Goal: Task Accomplishment & Management: Use online tool/utility

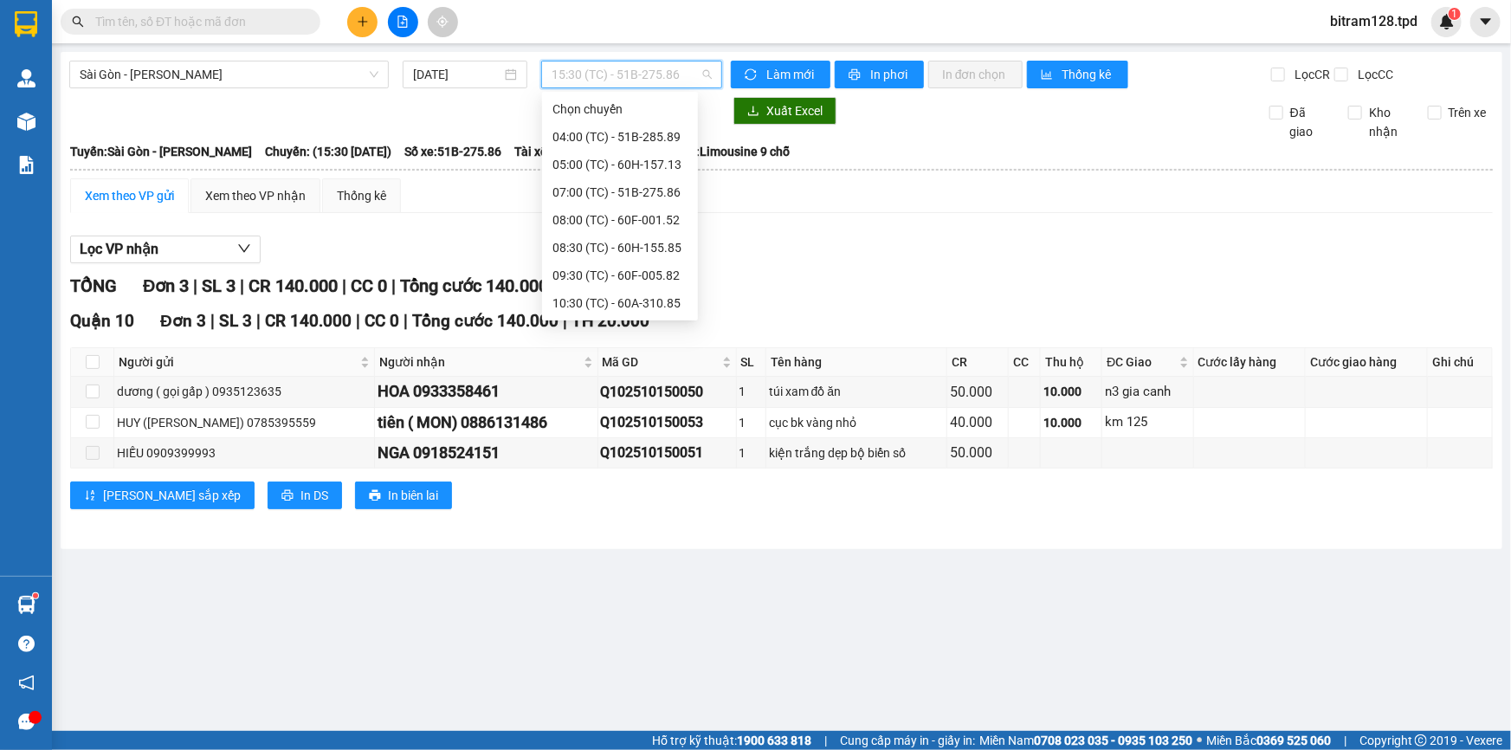
click at [600, 79] on span "15:30 (TC) - 51B-275.86" at bounding box center [632, 74] width 160 height 26
click at [185, 69] on span "Sài Gòn - [PERSON_NAME]" at bounding box center [229, 74] width 299 height 26
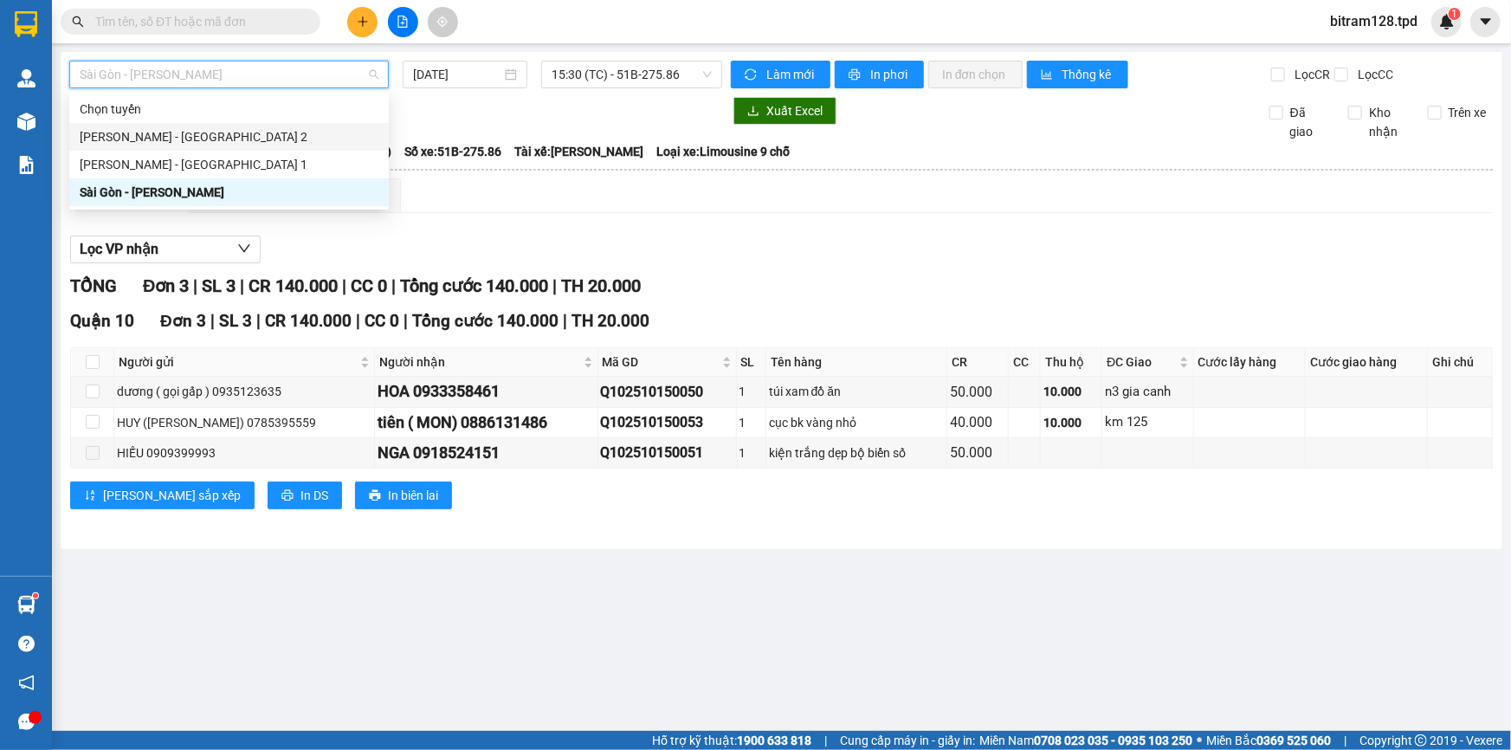
click at [147, 133] on div "[PERSON_NAME] - [GEOGRAPHIC_DATA] 2" at bounding box center [229, 136] width 299 height 19
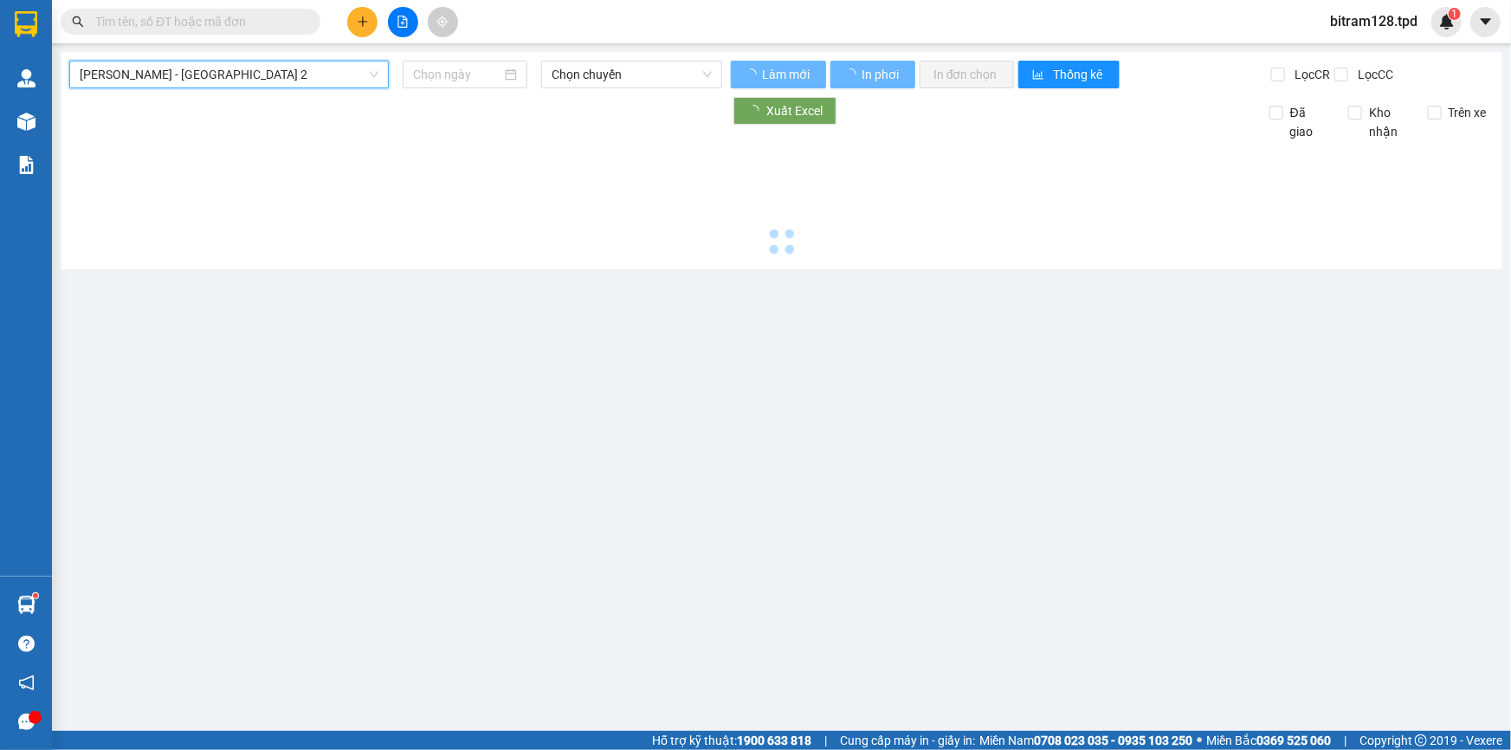
type input "[DATE]"
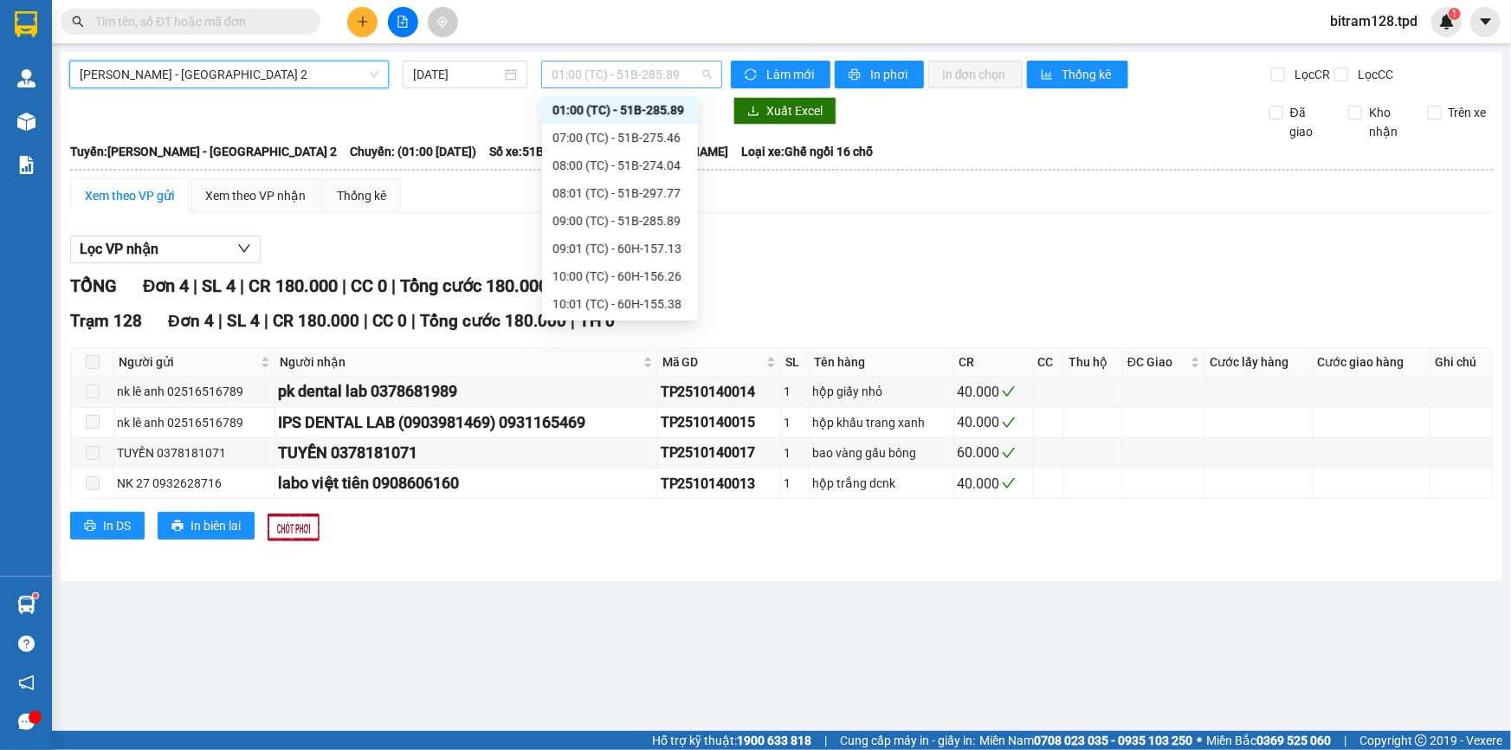
click at [618, 82] on span "01:00 (TC) - 51B-285.89" at bounding box center [632, 74] width 160 height 26
click at [627, 273] on div "17:00 (TC) - 51B-275.60" at bounding box center [620, 276] width 135 height 19
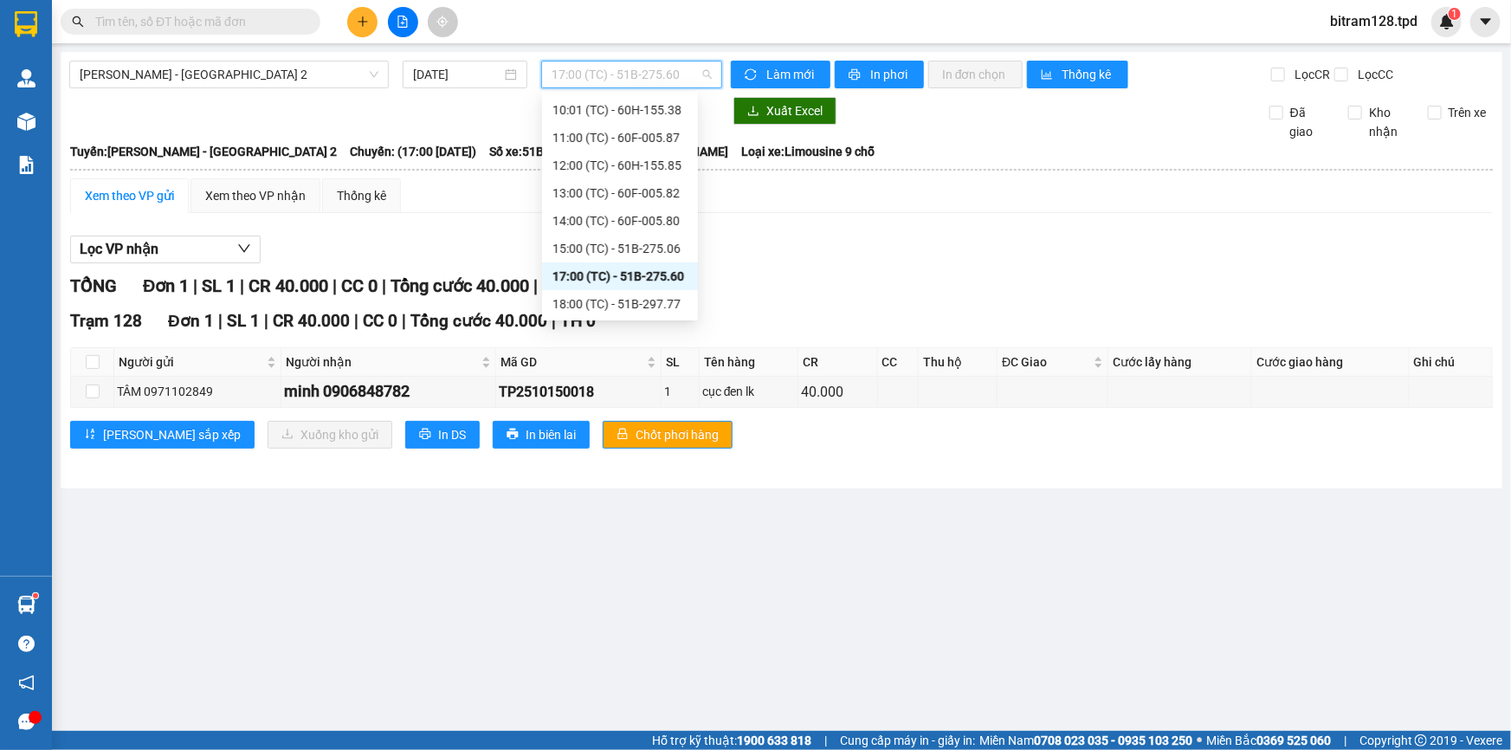
click at [678, 74] on span "17:00 (TC) - 51B-275.60" at bounding box center [632, 74] width 160 height 26
click at [657, 246] on div "15:00 (TC) - 51B-275.06" at bounding box center [620, 248] width 135 height 19
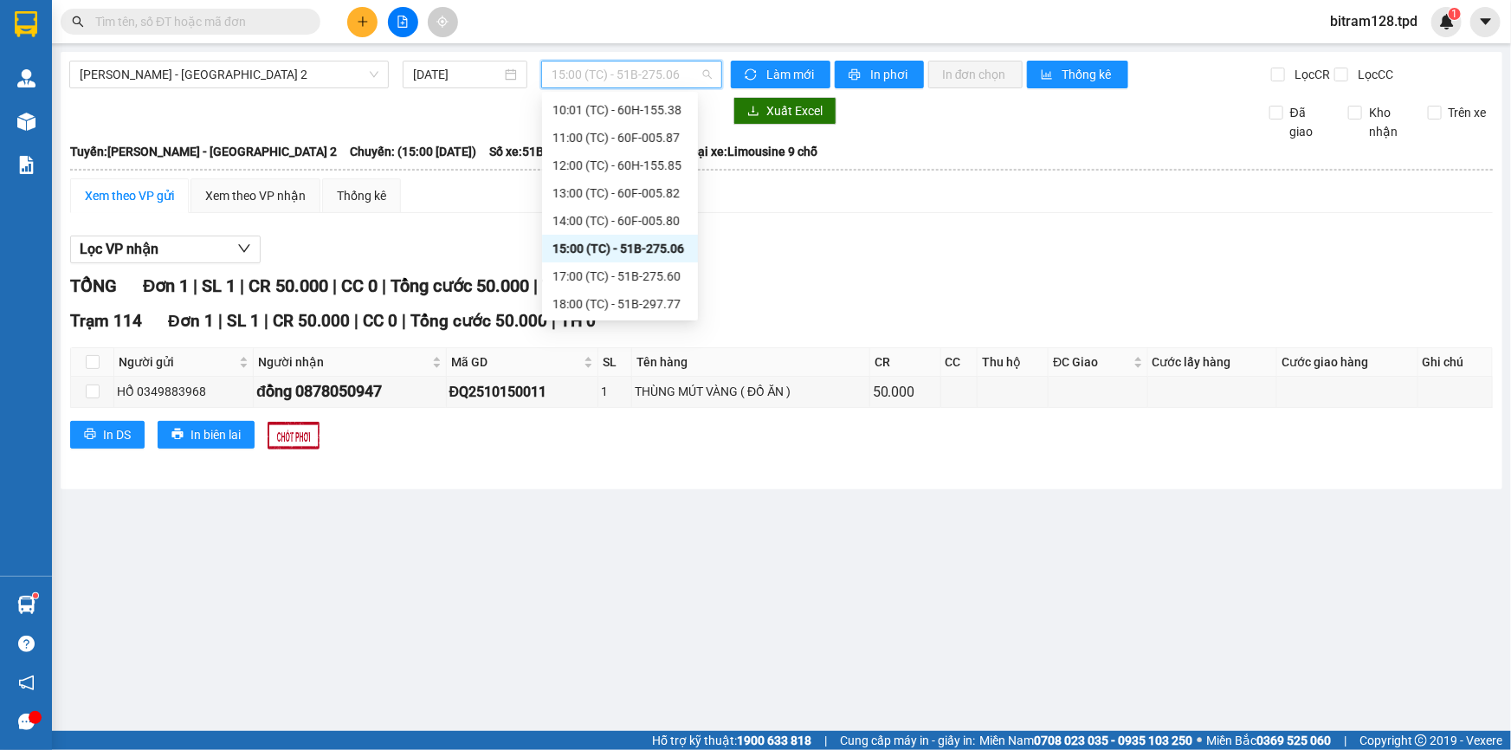
click at [624, 78] on span "15:00 (TC) - 51B-275.06" at bounding box center [632, 74] width 160 height 26
click at [642, 216] on div "14:00 (TC) - 60F-005.80" at bounding box center [620, 220] width 135 height 19
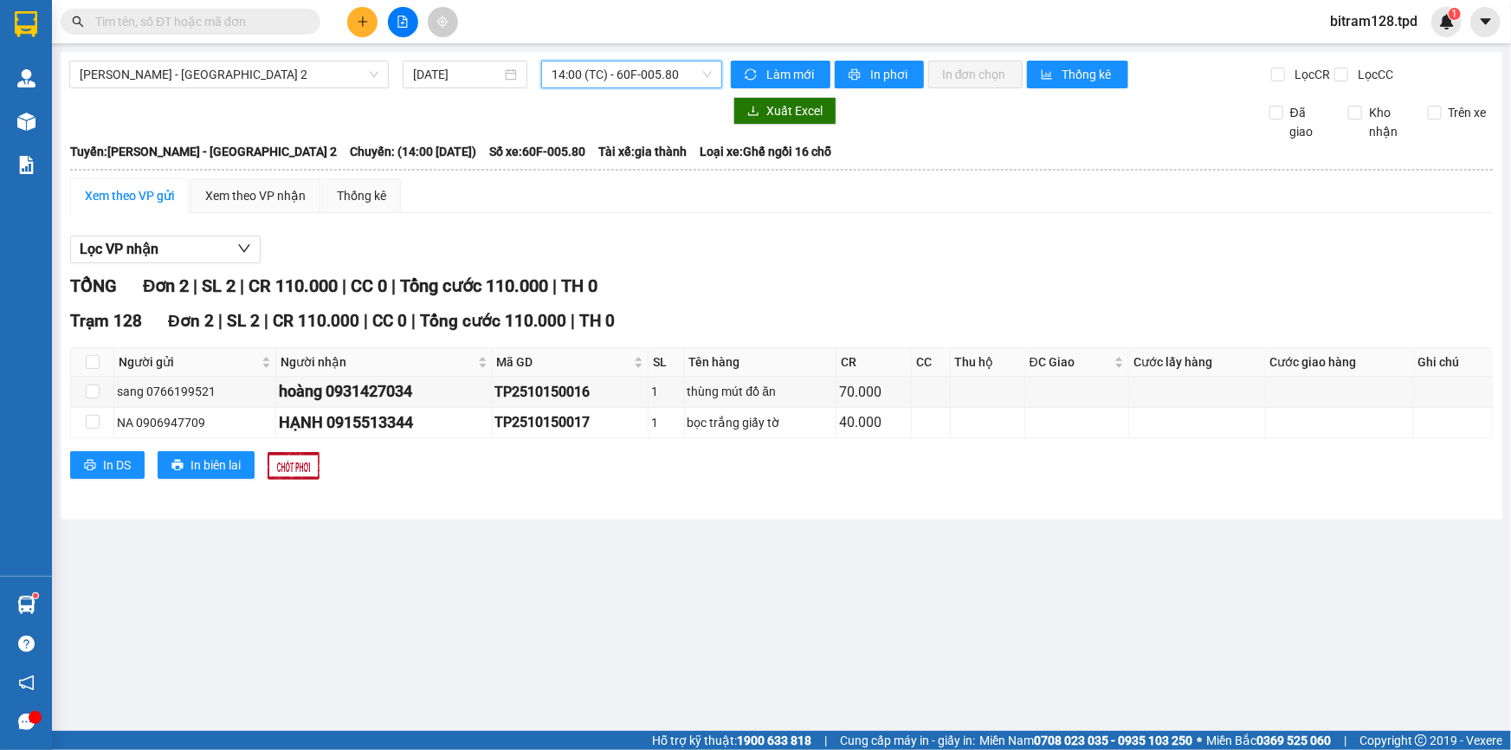
click at [605, 74] on span "14:00 (TC) - 60F-005.80" at bounding box center [632, 74] width 160 height 26
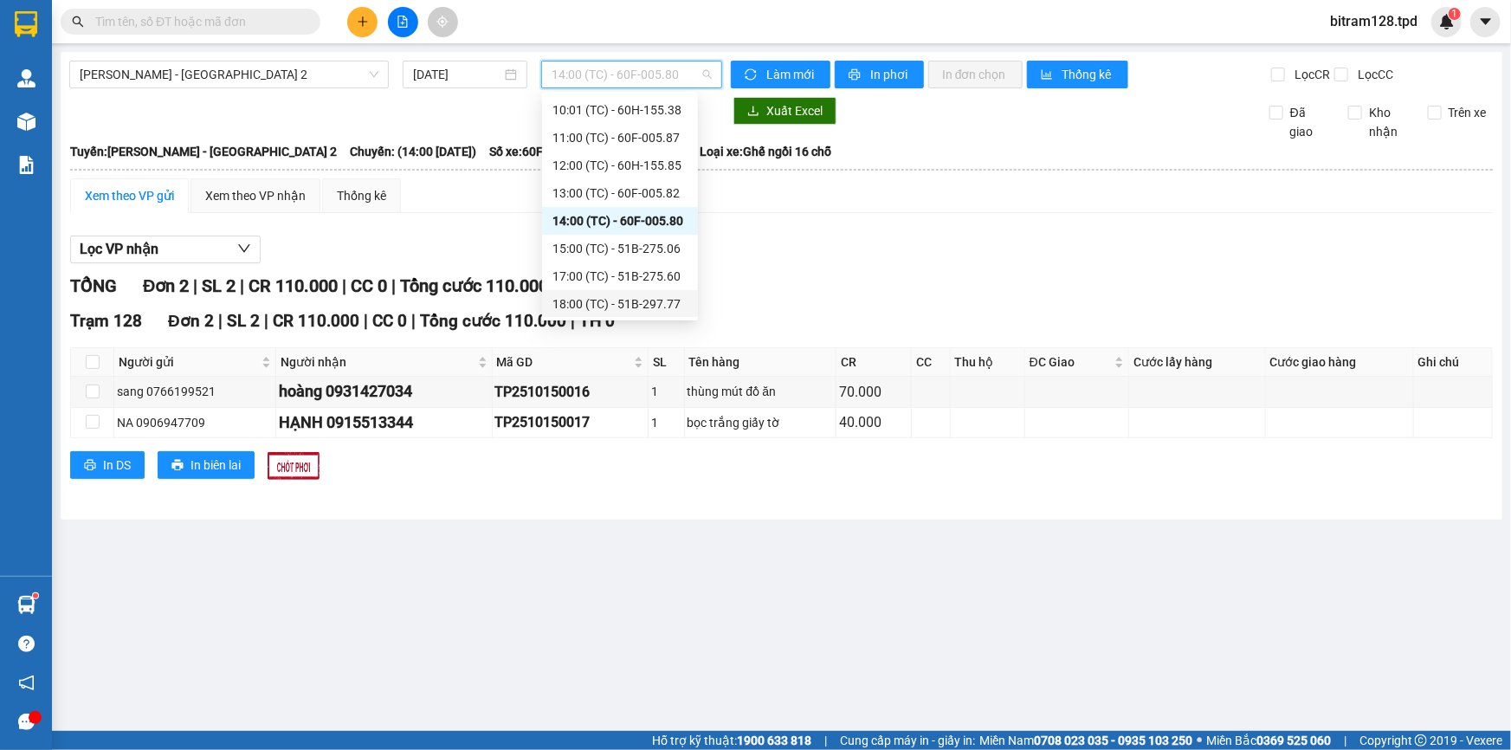
click at [621, 299] on div "18:00 (TC) - 51B-297.77" at bounding box center [620, 303] width 135 height 19
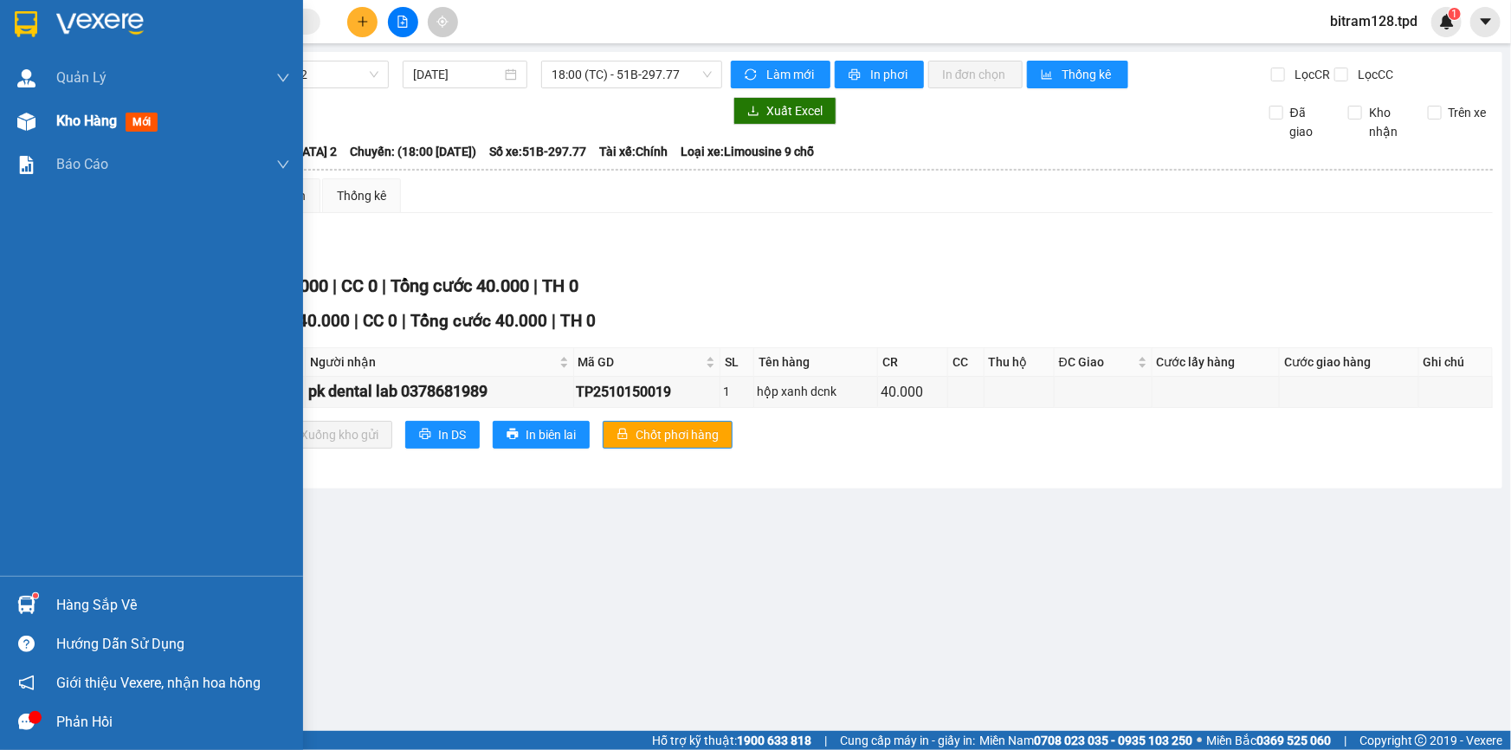
click at [74, 116] on span "Kho hàng" at bounding box center [86, 121] width 61 height 16
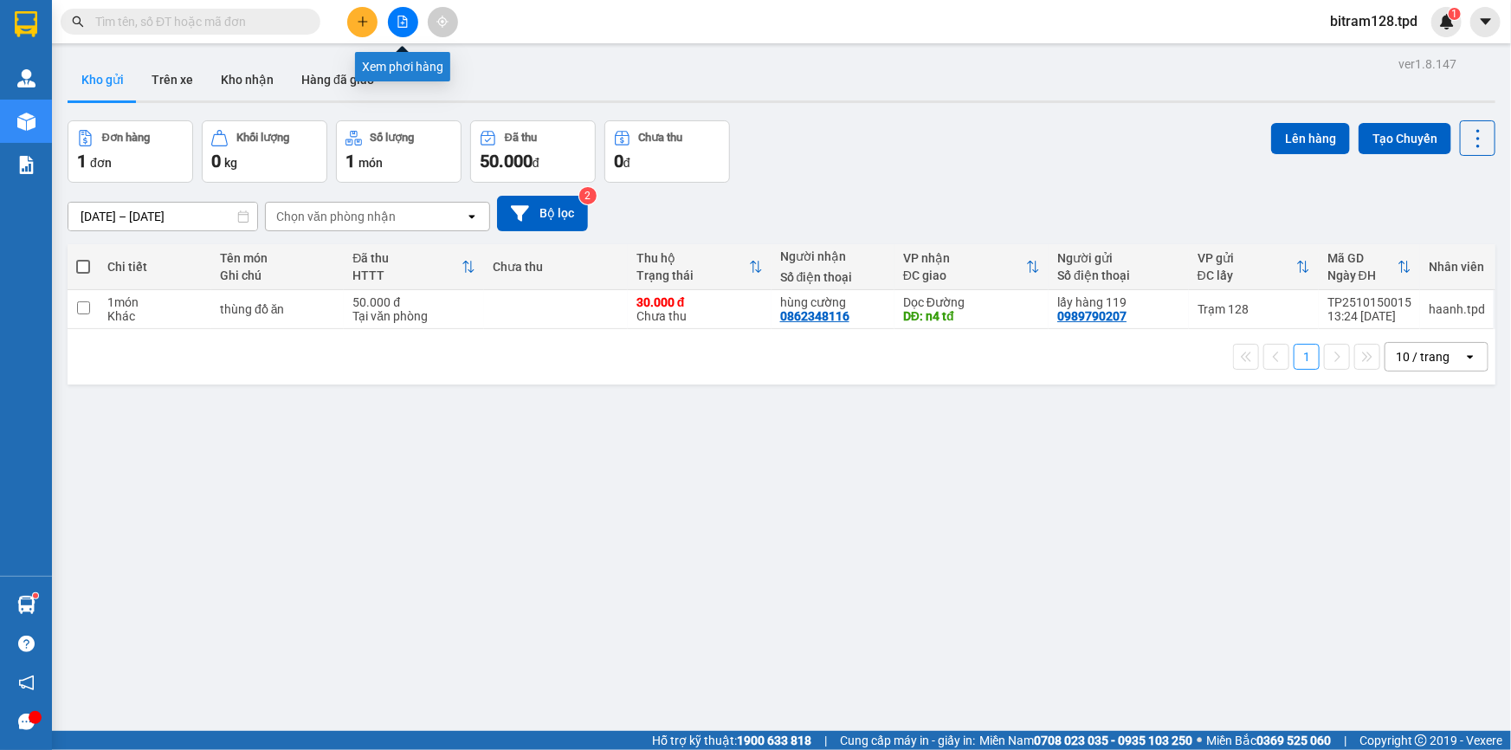
click at [398, 23] on icon "file-add" at bounding box center [403, 22] width 12 height 12
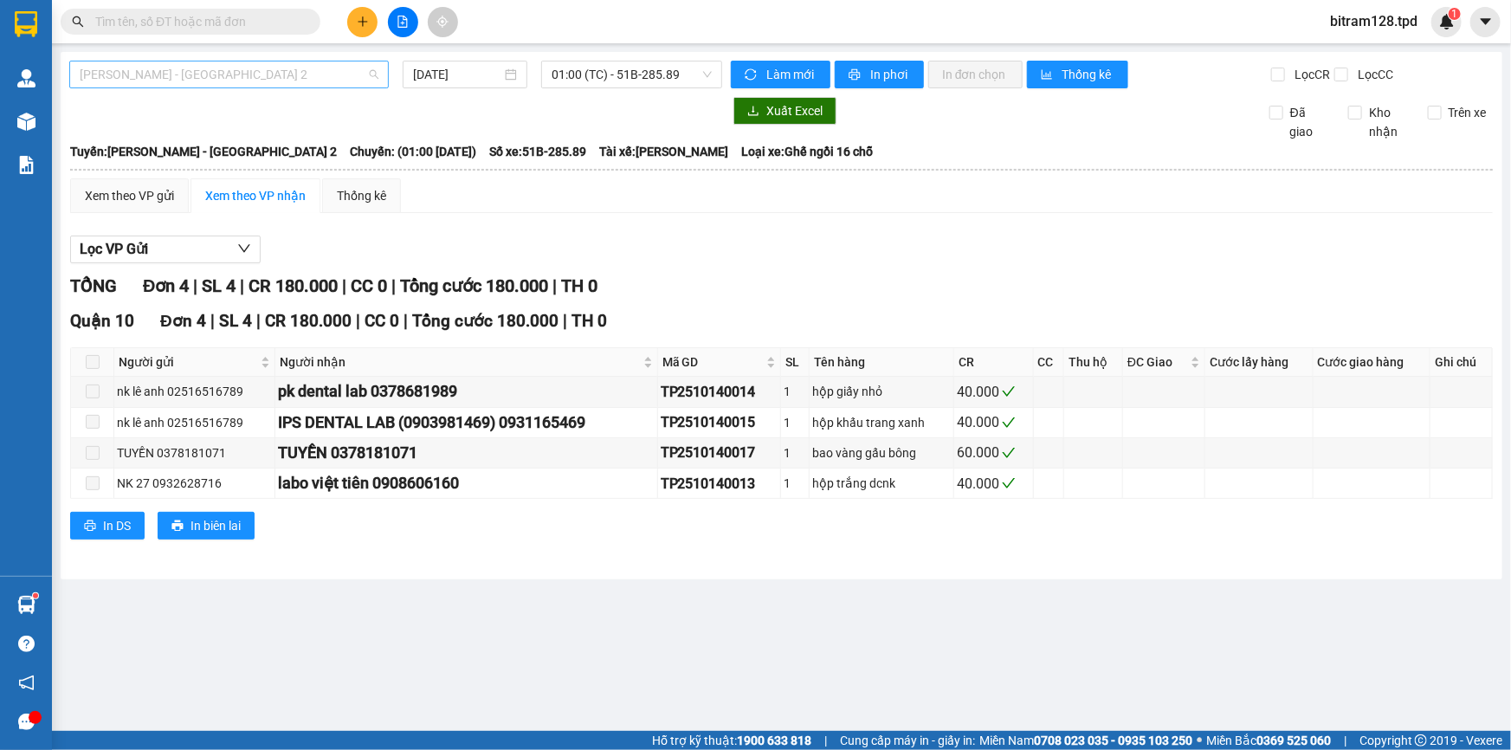
click at [149, 69] on span "[PERSON_NAME] - [GEOGRAPHIC_DATA] 2" at bounding box center [229, 74] width 299 height 26
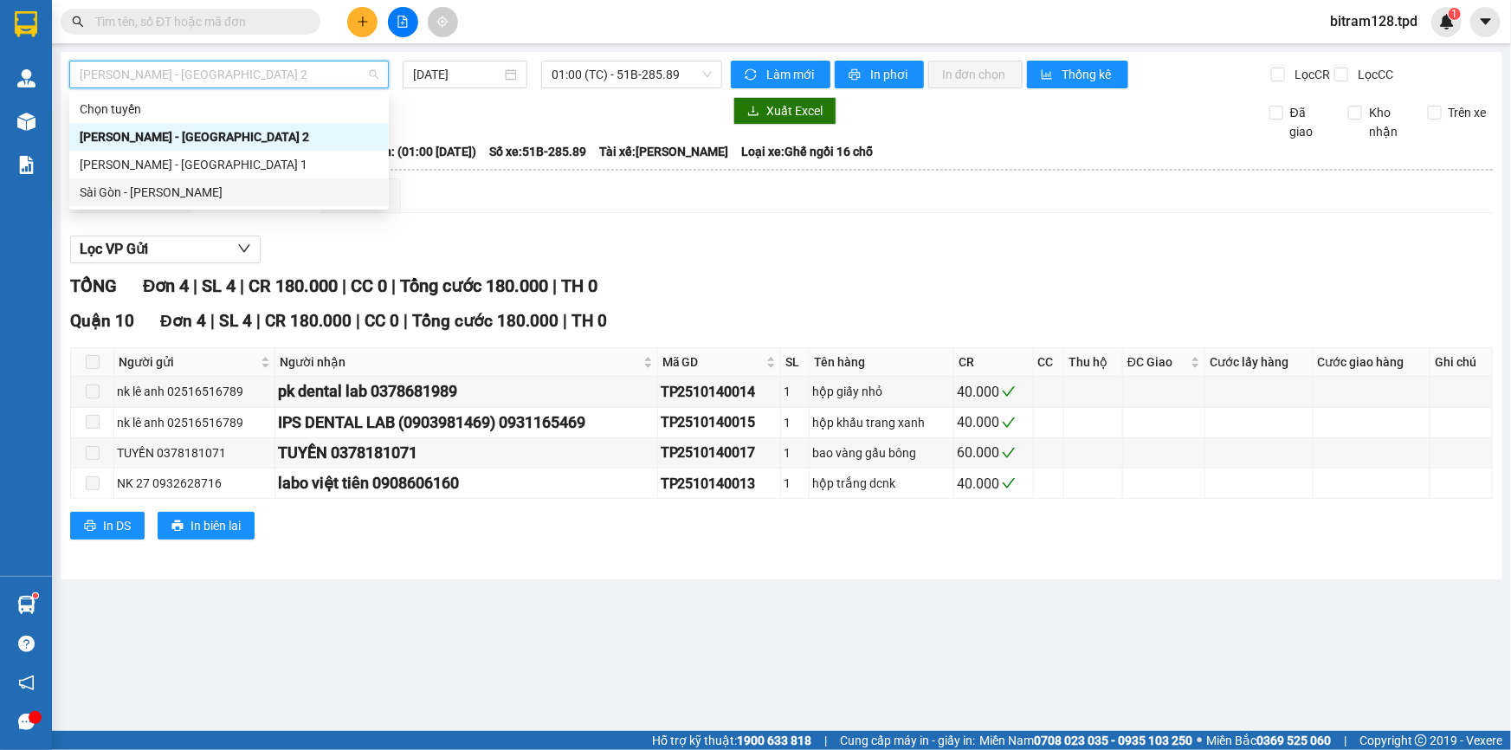
click at [150, 188] on div "Sài Gòn - [PERSON_NAME]" at bounding box center [229, 192] width 299 height 19
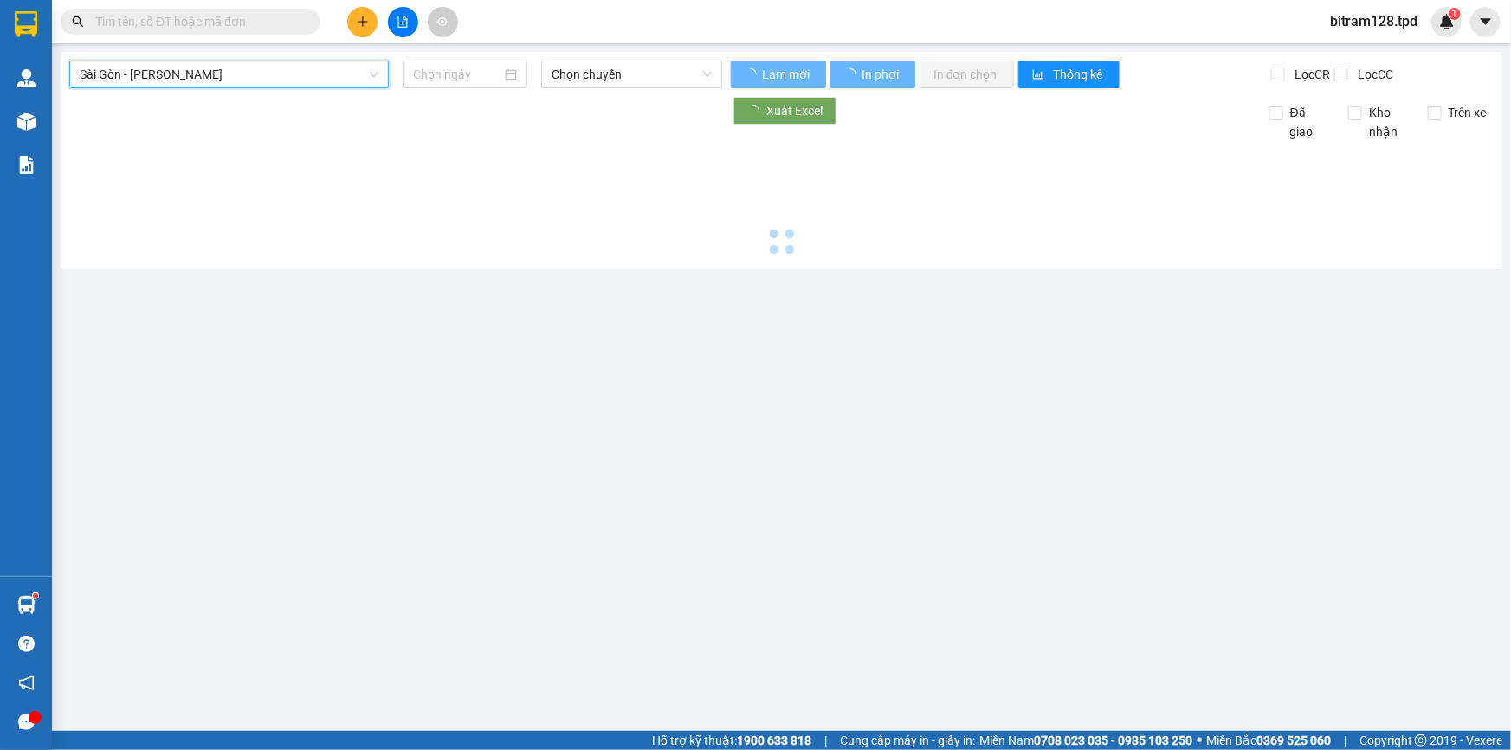
type input "[DATE]"
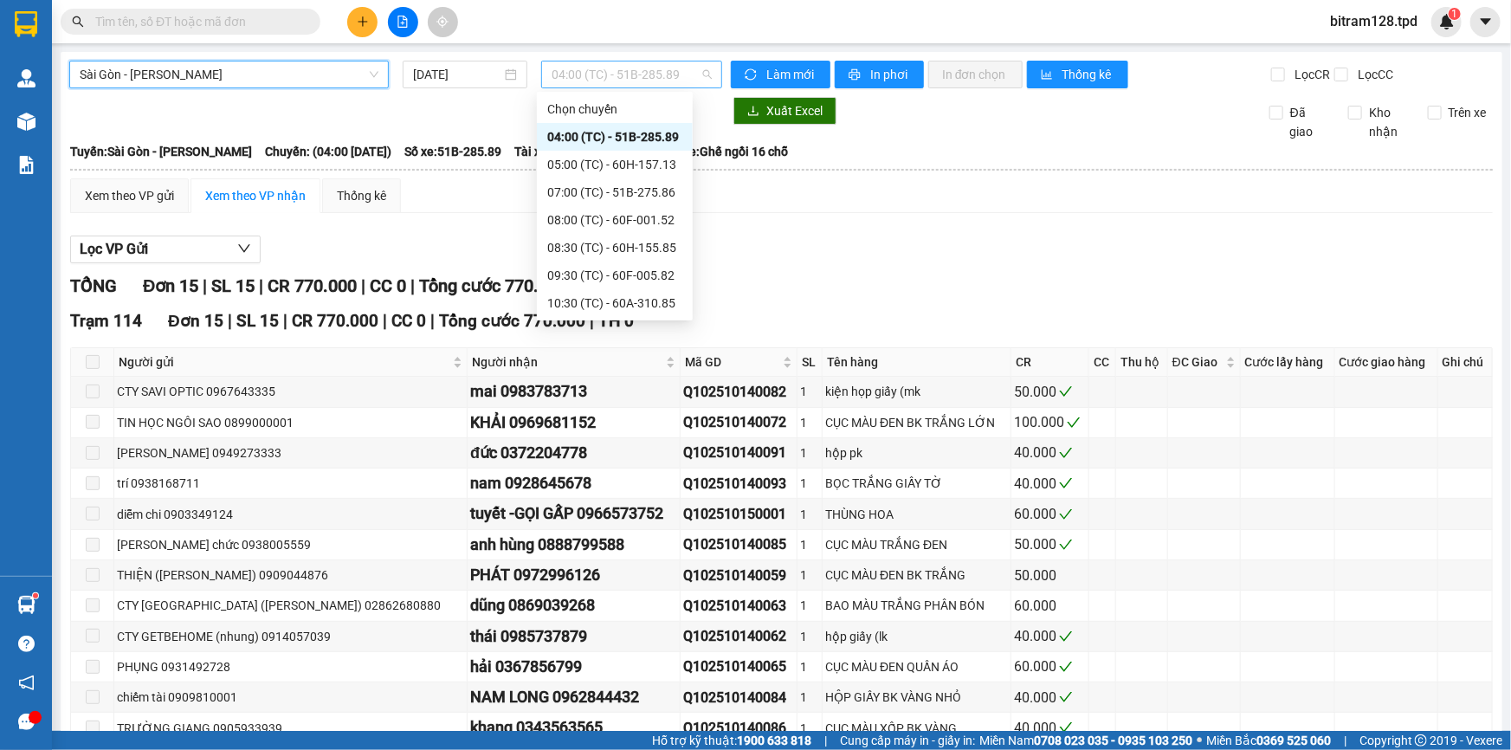
click at [592, 74] on span "04:00 (TC) - 51B-285.89" at bounding box center [632, 74] width 160 height 26
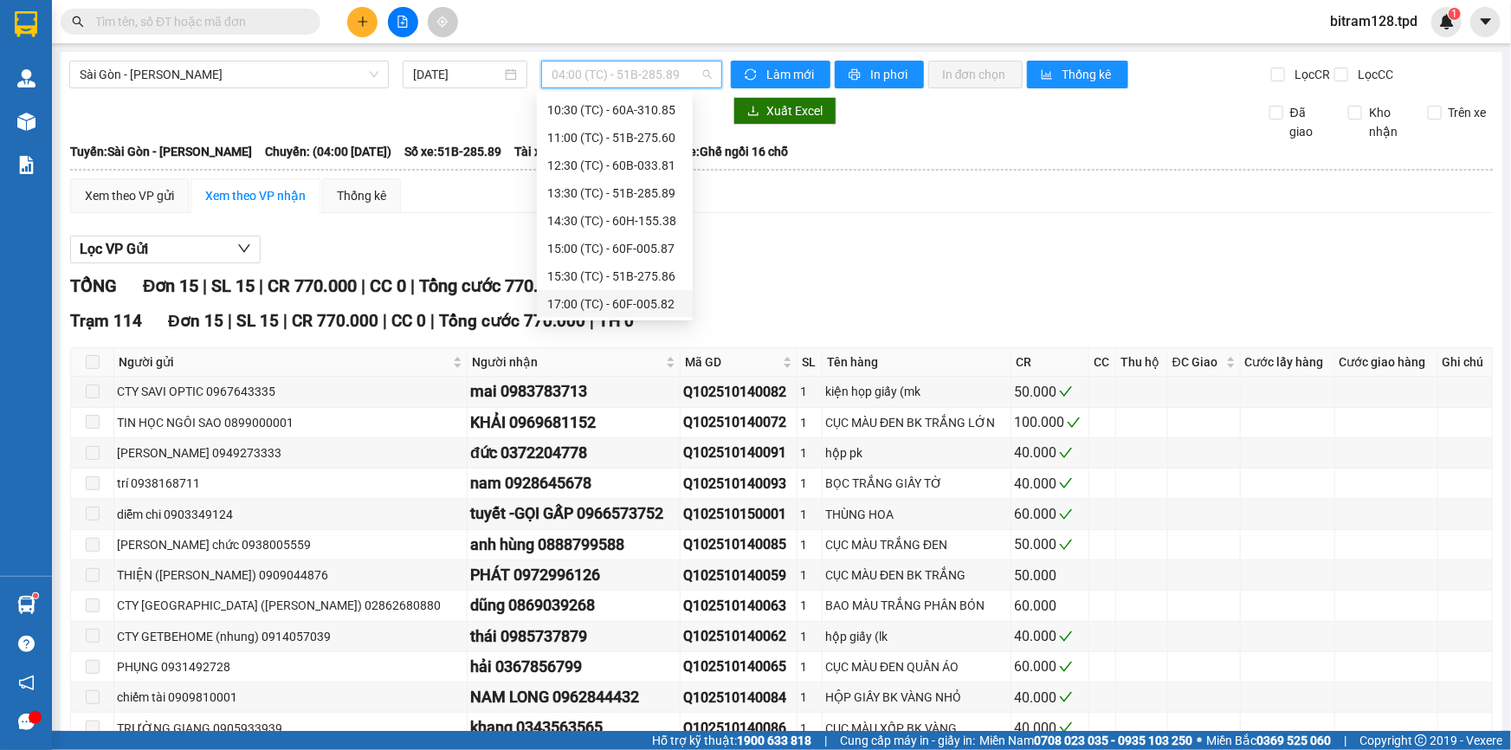
click at [644, 300] on div "17:00 (TC) - 60F-005.82" at bounding box center [614, 303] width 135 height 19
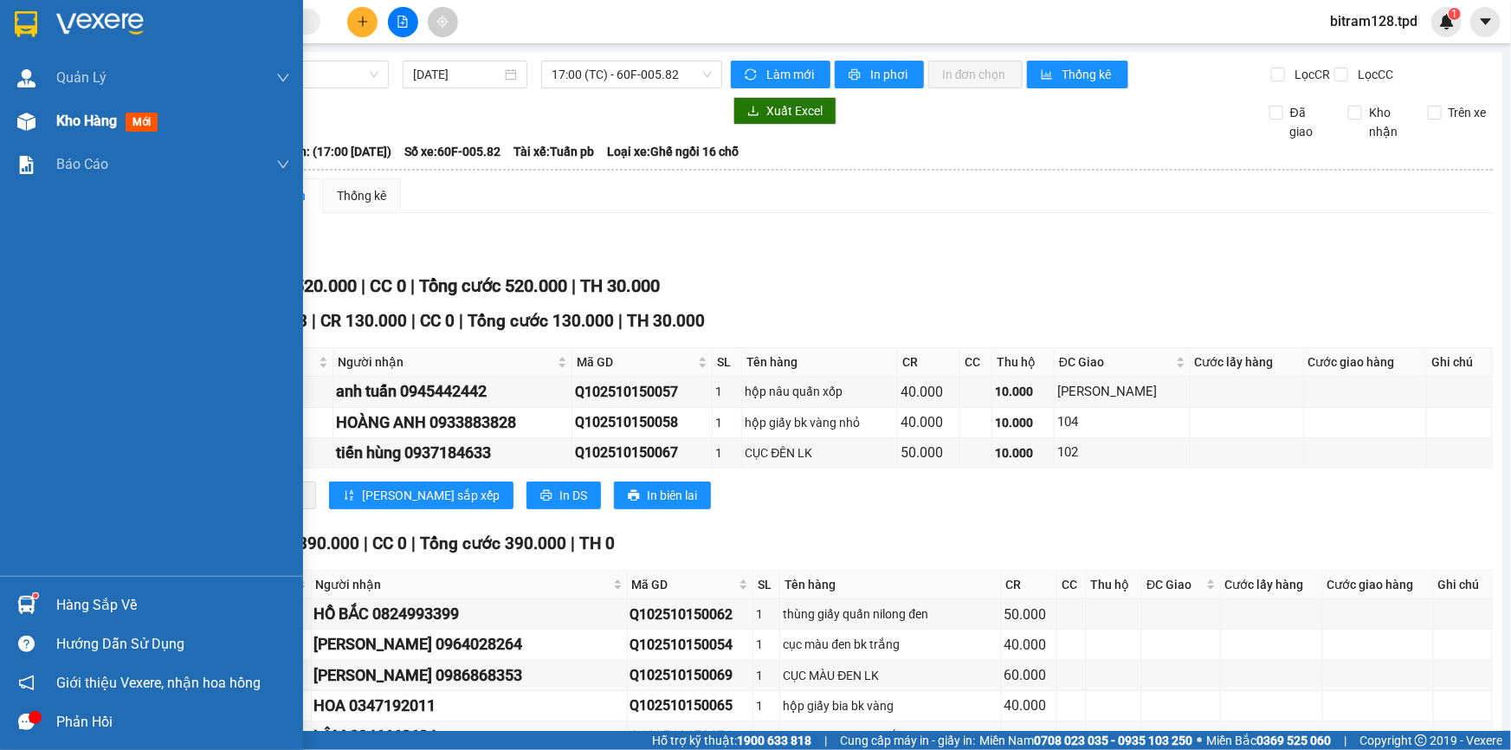
click at [74, 124] on span "Kho hàng" at bounding box center [86, 121] width 61 height 16
